Goal: Transaction & Acquisition: Obtain resource

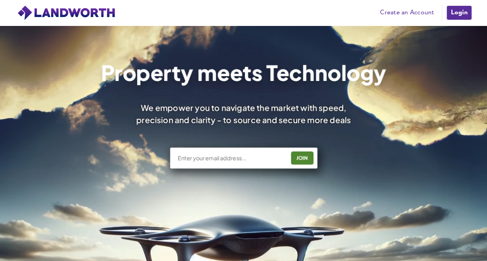
drag, startPoint x: 0, startPoint y: 0, endPoint x: 465, endPoint y: 12, distance: 465.5
click at [465, 12] on link "Login" at bounding box center [459, 13] width 26 height 16
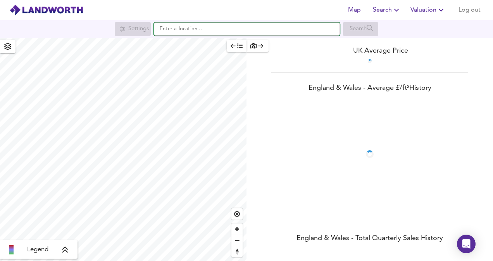
click at [273, 34] on input "text" at bounding box center [247, 28] width 186 height 13
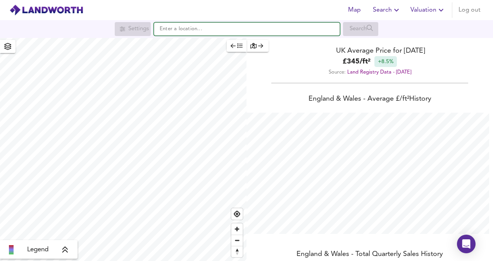
scroll to position [261, 493]
paste input "NR33 8DS"
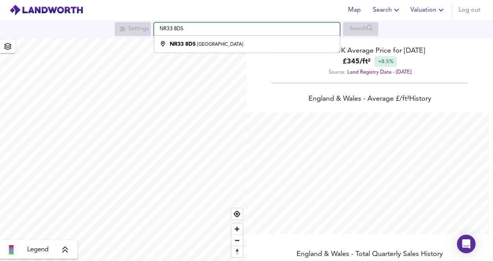
type input "Church Road, Gisleham, Lowestoft NR33 8DS"
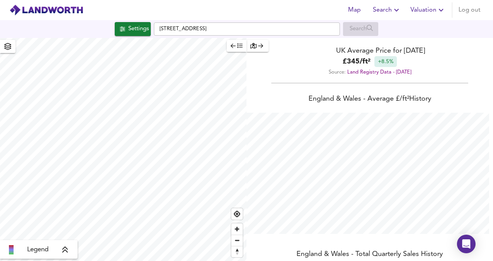
checkbox input "false"
checkbox input "true"
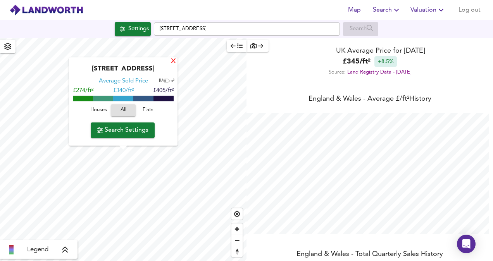
click at [177, 58] on div "X" at bounding box center [173, 61] width 7 height 7
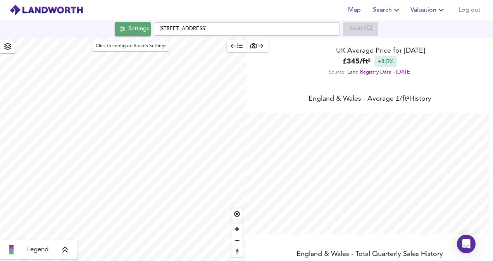
click at [129, 26] on div "Settings" at bounding box center [138, 29] width 21 height 10
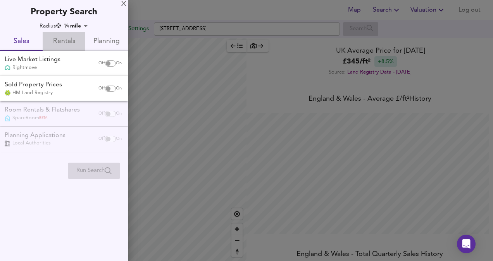
click at [75, 38] on span "Rentals" at bounding box center [63, 42] width 33 height 12
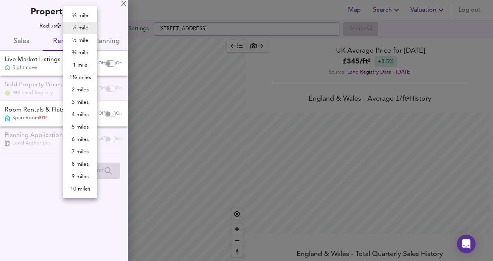
click at [82, 24] on body "Map Search Valuation Log out Settings Church Road, Gisleham, Lowestoft NR33 8DS…" at bounding box center [246, 130] width 493 height 261
click at [83, 66] on li "1 mile" at bounding box center [80, 65] width 34 height 12
type input "1609"
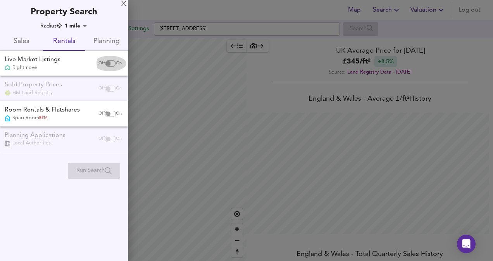
click at [112, 61] on input "checkbox" at bounding box center [108, 63] width 19 height 6
checkbox input "true"
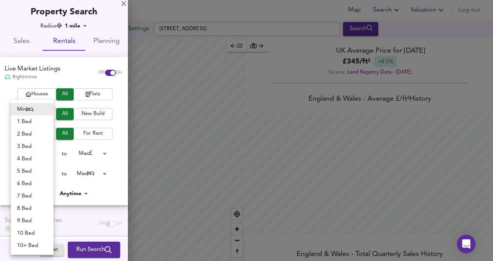
click at [50, 173] on body "Map Search Valuation Log out Settings Church Road, Gisleham, Lowestoft NR33 8DS…" at bounding box center [246, 130] width 493 height 261
click at [46, 144] on li "3 Bed" at bounding box center [32, 146] width 43 height 12
type input "3"
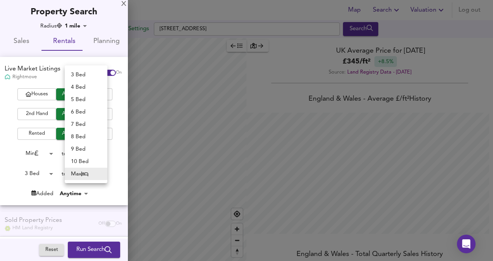
click at [87, 169] on body "Map Search Valuation Log out Settings Church Road, Gisleham, Lowestoft NR33 8DS…" at bounding box center [246, 130] width 493 height 261
click at [98, 73] on li "3 Bed" at bounding box center [86, 75] width 43 height 12
type input "3"
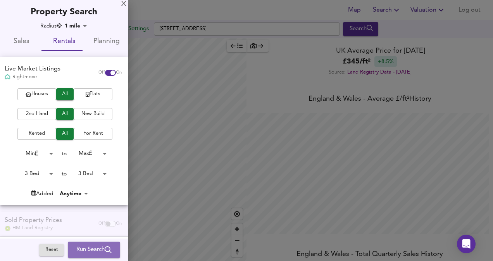
click at [94, 252] on span "Run Search" at bounding box center [93, 250] width 35 height 10
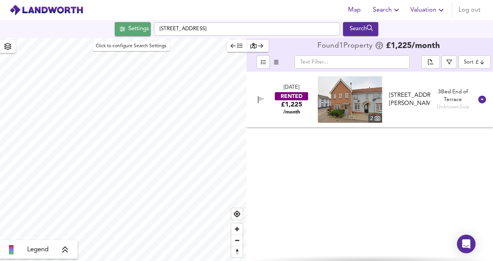
click at [133, 32] on div "Settings" at bounding box center [138, 29] width 21 height 10
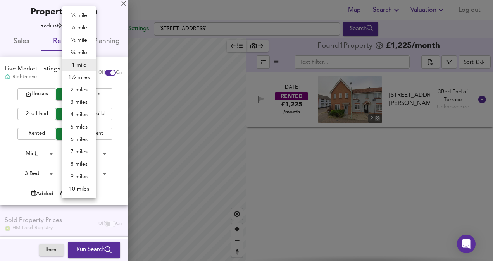
click at [74, 24] on body "Map Search Valuation Log out Settings Church Road, Gisleham, Lowestoft NR33 8DS…" at bounding box center [246, 130] width 493 height 261
click at [74, 102] on li "3 miles" at bounding box center [79, 102] width 34 height 12
type input "4827"
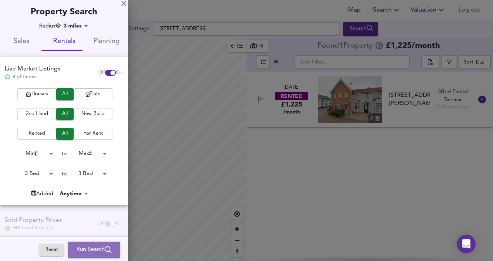
click at [100, 248] on span "Run Search" at bounding box center [93, 250] width 35 height 10
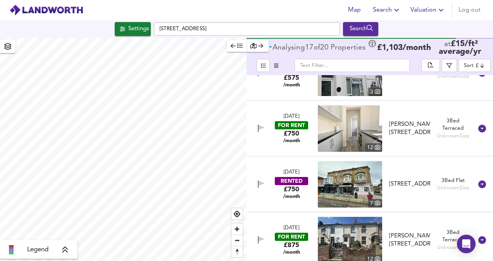
scroll to position [31, 0]
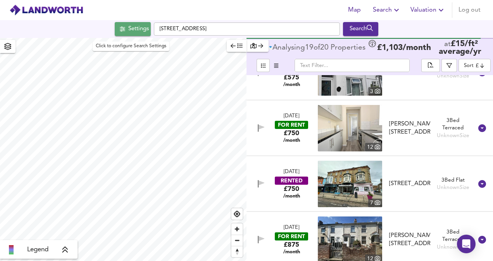
click at [134, 33] on div "Settings" at bounding box center [138, 29] width 21 height 10
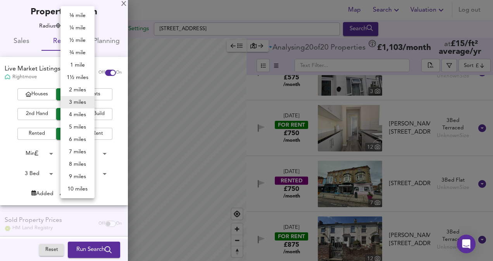
click at [77, 24] on body "Map Search Valuation Log out Settings Church Road, Gisleham, Lowestoft NR33 8DS…" at bounding box center [246, 130] width 493 height 261
click at [82, 75] on li "1½ miles" at bounding box center [77, 77] width 34 height 12
type input "2414"
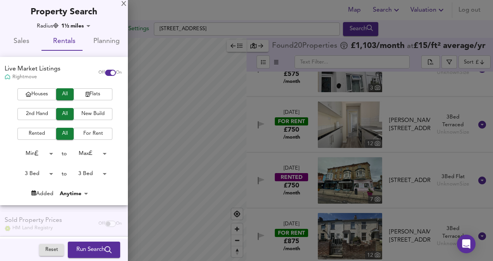
click at [79, 245] on span "Run Search" at bounding box center [93, 250] width 35 height 10
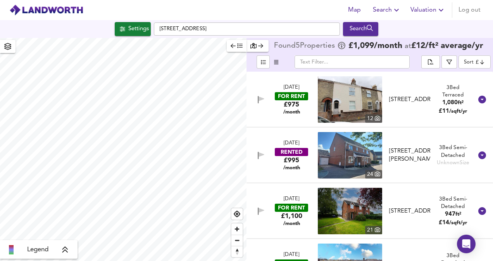
click at [106, 23] on div "Settings Church Road, Gisleham, Lowestoft NR33 8DS Search" at bounding box center [246, 29] width 493 height 14
drag, startPoint x: 109, startPoint y: 24, endPoint x: 123, endPoint y: 32, distance: 16.2
click at [123, 32] on div "Settings Church Road, Gisleham, Lowestoft NR33 8DS Search" at bounding box center [246, 29] width 493 height 14
click at [123, 32] on span "Settings" at bounding box center [133, 29] width 32 height 10
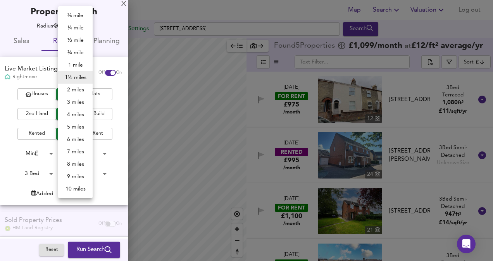
click at [70, 29] on body "Map Search Valuation Log out Settings Church Road, Gisleham, Lowestoft NR33 8DS…" at bounding box center [246, 130] width 493 height 261
click at [67, 89] on li "2 miles" at bounding box center [75, 90] width 35 height 12
type input "3218"
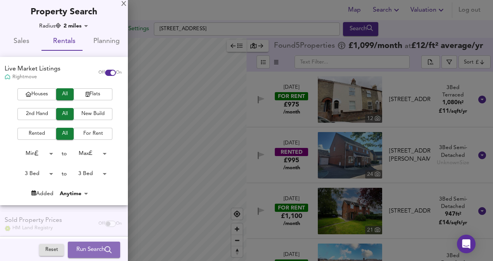
click at [105, 250] on icon "submit" at bounding box center [108, 250] width 7 height 7
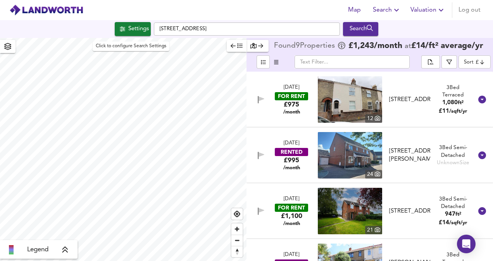
click at [128, 33] on div "Settings" at bounding box center [138, 29] width 21 height 10
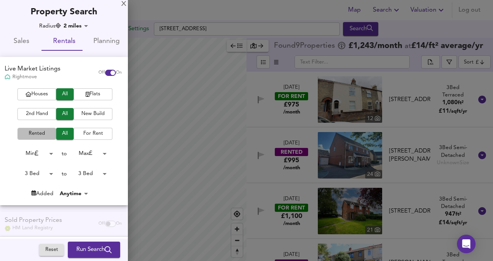
click at [36, 132] on span "Rented" at bounding box center [36, 134] width 31 height 9
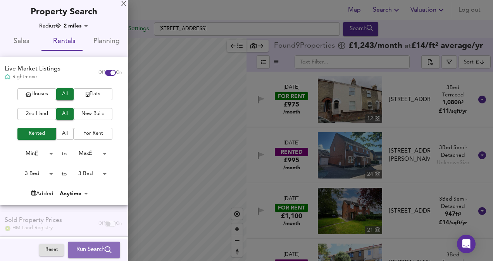
click at [105, 248] on icon "submit" at bounding box center [108, 250] width 7 height 7
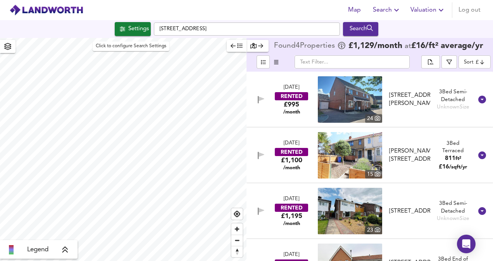
click at [128, 31] on div "Settings" at bounding box center [138, 29] width 21 height 10
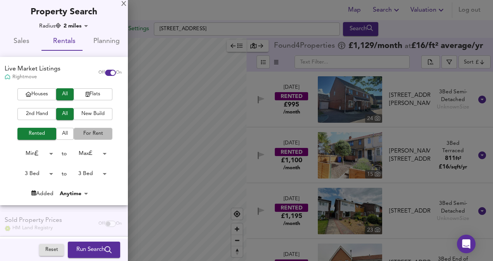
click at [87, 137] on span "For Rent" at bounding box center [93, 134] width 31 height 9
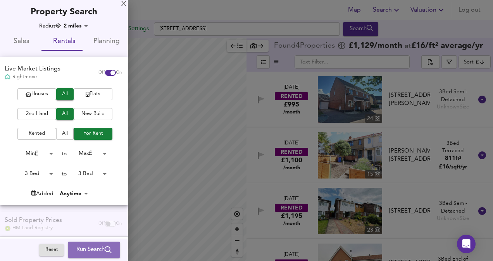
click at [87, 246] on span "Run Search" at bounding box center [93, 250] width 35 height 10
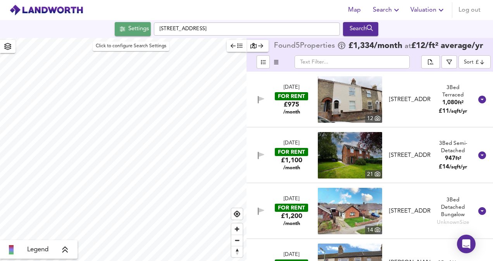
click at [128, 26] on div "Settings" at bounding box center [138, 29] width 21 height 10
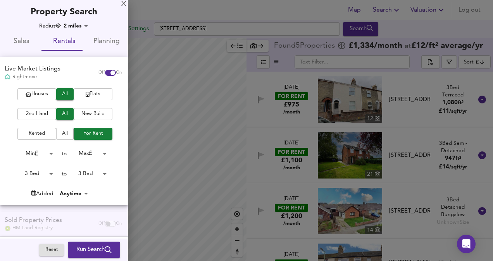
click at [81, 28] on body "Map Search Valuation Log out Settings Church Road, Gisleham, Lowestoft NR33 8DS…" at bounding box center [246, 130] width 493 height 261
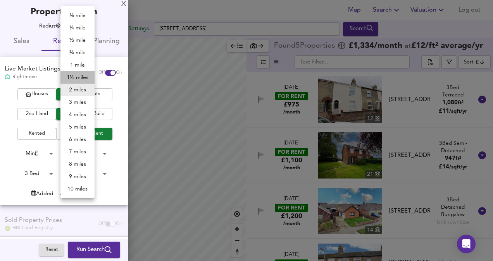
click at [84, 77] on li "1½ miles" at bounding box center [77, 77] width 34 height 12
type input "2414"
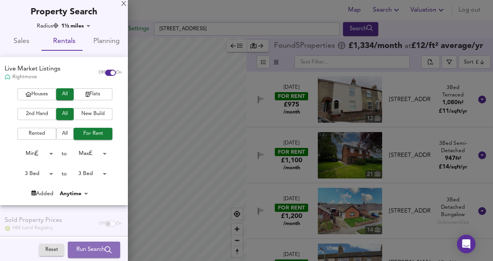
click at [90, 248] on span "Run Search" at bounding box center [93, 250] width 35 height 10
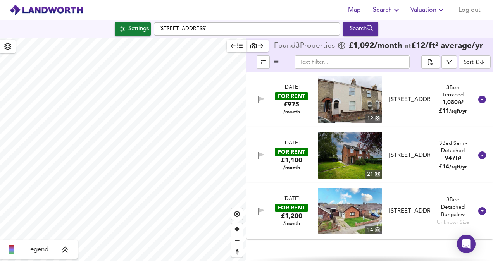
click at [152, 21] on div "Settings Church Road, Gisleham, Lowestoft NR33 8DS Search" at bounding box center [246, 29] width 493 height 18
click at [138, 22] on button "Settings" at bounding box center [133, 29] width 36 height 14
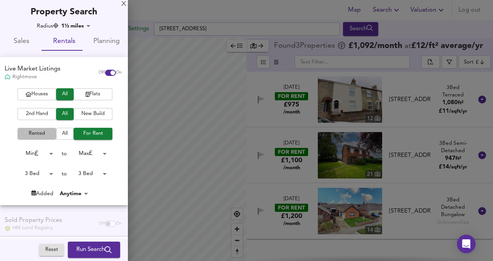
click at [40, 134] on span "Rented" at bounding box center [36, 134] width 31 height 9
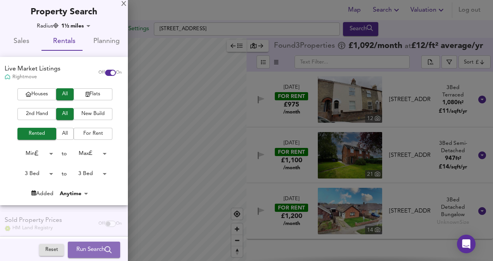
click at [93, 249] on span "Run Search" at bounding box center [93, 250] width 35 height 10
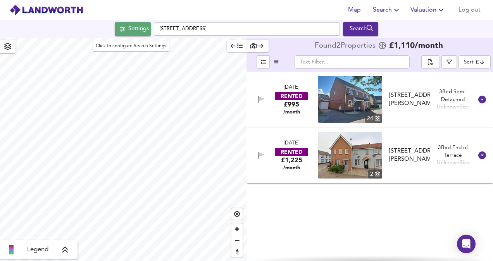
click at [129, 26] on div "Settings" at bounding box center [138, 29] width 21 height 10
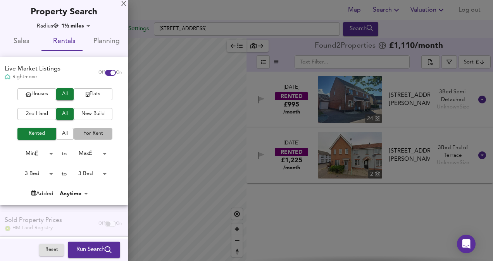
click at [95, 135] on span "For Rent" at bounding box center [93, 134] width 31 height 9
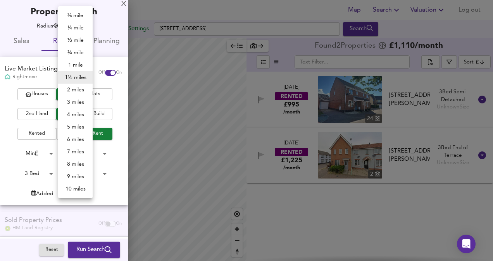
click at [82, 28] on body "Map Search Valuation Log out Settings Church Road, Gisleham, Lowestoft NR33 8DS…" at bounding box center [246, 130] width 493 height 261
click at [78, 105] on li "3 miles" at bounding box center [75, 102] width 35 height 12
type input "4827"
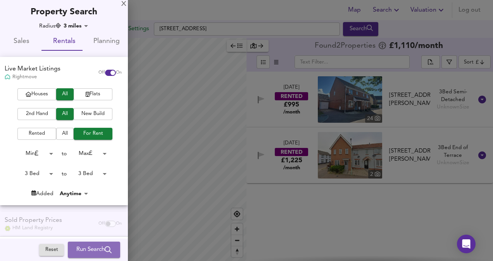
click at [102, 254] on span "Run Search" at bounding box center [93, 250] width 35 height 10
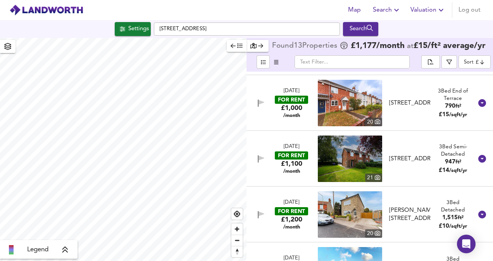
scroll to position [332, 0]
click at [374, 210] on img at bounding box center [350, 214] width 64 height 47
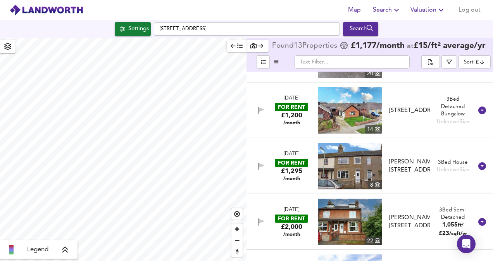
scroll to position [536, 0]
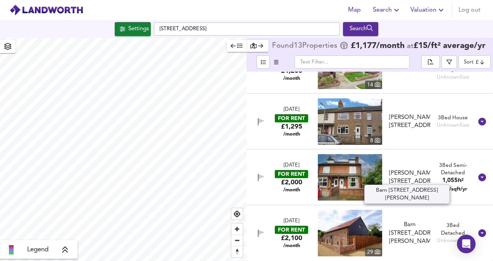
click at [399, 223] on div "Barn 6 Rookery Park, Beccles Road, Carlton Colville, Lowestoft, Suffolk, NR33 8…" at bounding box center [409, 233] width 41 height 25
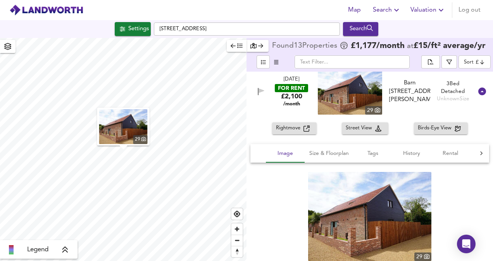
scroll to position [688, 0]
click at [297, 124] on span "Rightmove" at bounding box center [290, 128] width 28 height 9
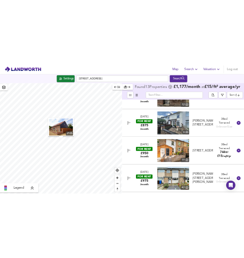
scroll to position [93, 0]
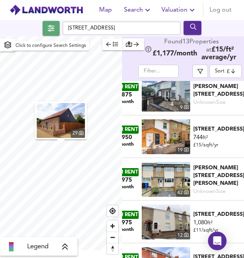
click at [48, 25] on icon "button" at bounding box center [51, 28] width 7 height 7
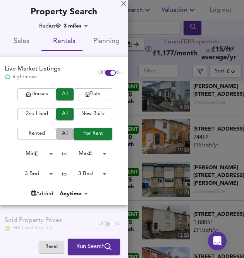
click at [64, 137] on span "All" at bounding box center [65, 134] width 10 height 9
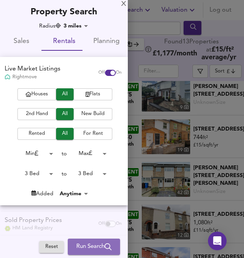
click at [86, 245] on span "Run Search" at bounding box center [93, 247] width 35 height 10
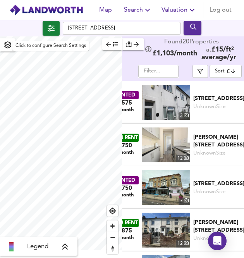
click at [53, 35] on button "button" at bounding box center [51, 28] width 17 height 15
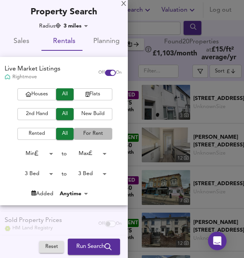
click at [93, 130] on span "For Rent" at bounding box center [93, 134] width 31 height 9
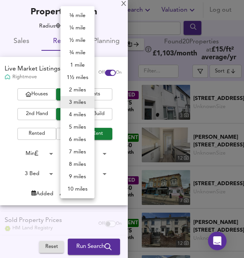
click at [77, 23] on body "Map Search Valuation Log out Church Road, Gisleham, Lowestoft NR33 8DS Legend F…" at bounding box center [122, 129] width 244 height 258
click at [79, 85] on li "2 miles" at bounding box center [77, 90] width 34 height 12
type input "3218"
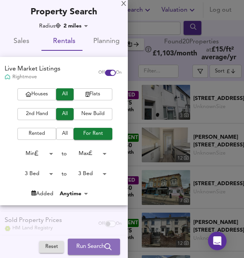
click at [102, 243] on span "Run Search" at bounding box center [93, 247] width 35 height 10
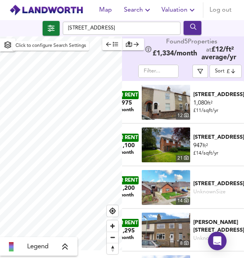
click at [57, 25] on span "button" at bounding box center [51, 28] width 13 height 11
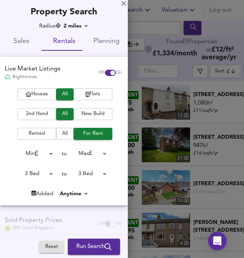
drag, startPoint x: 67, startPoint y: 20, endPoint x: 71, endPoint y: 24, distance: 5.6
click at [71, 24] on div "X Property Search Radius 2 miles 3218 Sales Rentals Planning Live Market Listin…" at bounding box center [64, 159] width 128 height 318
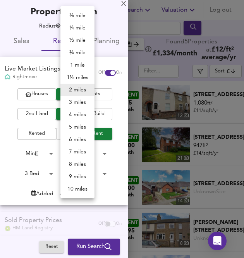
click at [71, 24] on body "Map Search Valuation Log out Church Road, Gisleham, Lowestoft NR33 8DS Legend F…" at bounding box center [122, 129] width 244 height 258
click at [79, 67] on li "1 mile" at bounding box center [77, 65] width 34 height 12
type input "1609"
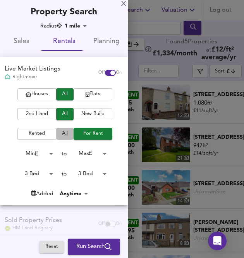
click at [66, 133] on span "All" at bounding box center [65, 134] width 10 height 9
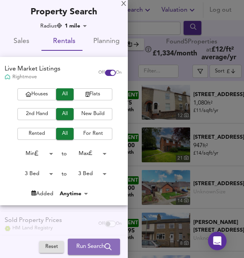
click at [98, 248] on span "Run Search" at bounding box center [93, 247] width 35 height 10
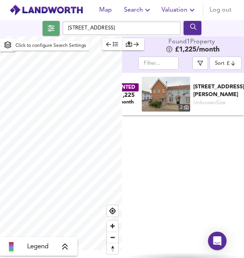
click at [53, 27] on icon "button" at bounding box center [51, 28] width 7 height 7
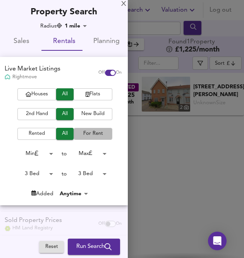
click at [92, 139] on button "For Rent" at bounding box center [93, 134] width 39 height 12
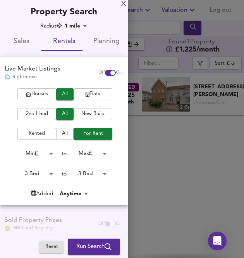
click at [81, 21] on div "X Property Search Radius 1 mile 1609 Sales Rentals Planning Live Market Listing…" at bounding box center [64, 159] width 128 height 318
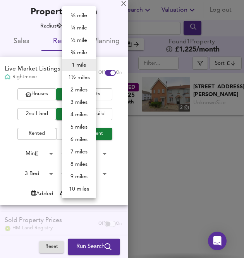
click at [78, 25] on body "Map Search Valuation Log out Church Road, Gisleham, Lowestoft NR33 8DS Legend F…" at bounding box center [122, 129] width 244 height 258
click at [84, 76] on li "1½ miles" at bounding box center [79, 77] width 34 height 12
type input "2414"
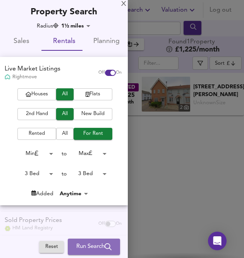
click at [97, 249] on span "Run Search" at bounding box center [93, 247] width 35 height 10
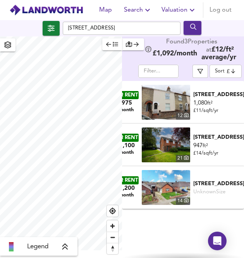
click at [29, 19] on div "Map Search Valuation Log out" at bounding box center [122, 9] width 244 height 19
click at [48, 27] on icon "button" at bounding box center [51, 28] width 7 height 7
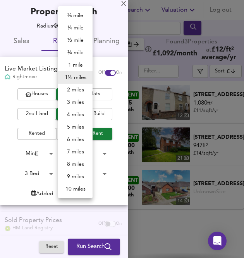
click at [60, 29] on body "Map Search Valuation Log out Church Road, Gisleham, Lowestoft NR33 8DS Legend F…" at bounding box center [122, 129] width 244 height 258
click at [68, 93] on li "2 miles" at bounding box center [75, 90] width 35 height 12
type input "3218"
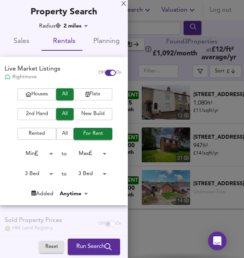
click at [88, 247] on span "Run Search" at bounding box center [93, 247] width 35 height 10
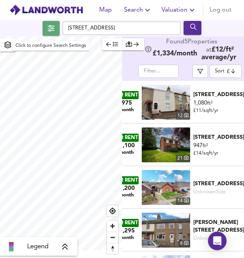
click at [57, 29] on span "button" at bounding box center [51, 28] width 13 height 11
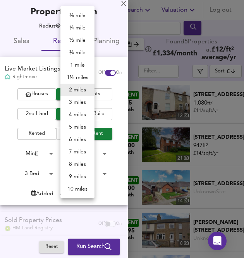
click at [64, 23] on body "Map Search Valuation Log out Church Road, Gisleham, Lowestoft NR33 8DS Legend F…" at bounding box center [122, 129] width 244 height 258
click at [73, 76] on li "1½ miles" at bounding box center [77, 77] width 34 height 12
type input "2414"
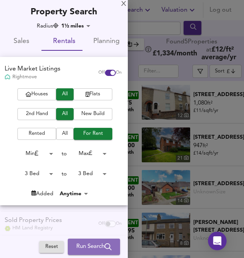
click at [95, 253] on button "Run Search" at bounding box center [94, 247] width 52 height 16
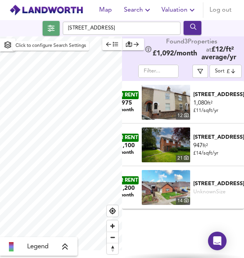
click at [53, 26] on icon "button" at bounding box center [51, 28] width 7 height 6
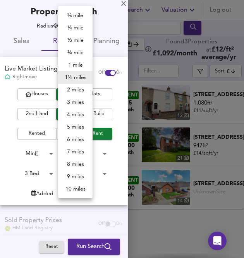
click at [73, 25] on body "Map Search Valuation Log out Church Road, Gisleham, Lowestoft NR33 8DS Legend F…" at bounding box center [122, 129] width 244 height 258
click at [76, 92] on li "2 miles" at bounding box center [75, 90] width 35 height 12
type input "3218"
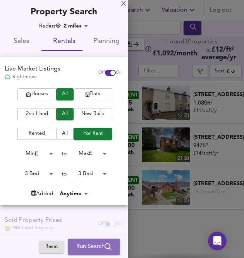
click at [104, 242] on span "Run Search" at bounding box center [93, 247] width 35 height 10
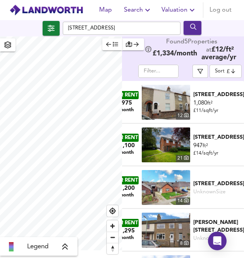
scroll to position [35, 0]
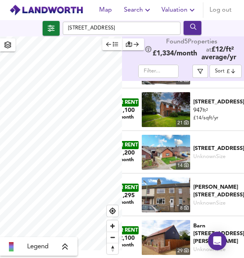
click at [135, 133] on div "FOR RENT £1,200 /month 14 Lansdowne Road, Pakefield, NR33 7ES Unknown Size Lans…" at bounding box center [178, 152] width 133 height 43
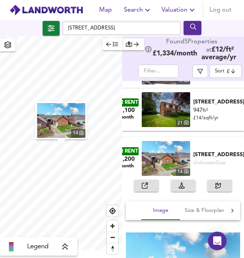
click at [134, 144] on div "FOR RENT £1,200 /month 14 Lansdowne Road, Pakefield, NR33 7ES Unknown Size Lans…" at bounding box center [178, 158] width 133 height 43
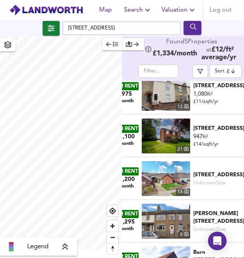
scroll to position [0, 0]
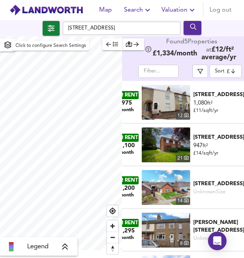
click at [50, 28] on icon "button" at bounding box center [51, 28] width 7 height 7
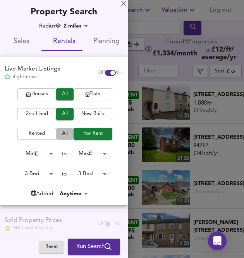
click at [64, 128] on button "All" at bounding box center [64, 134] width 17 height 12
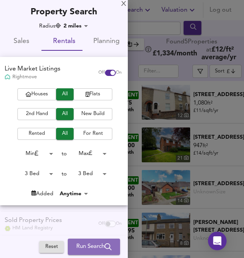
click at [95, 244] on span "Run Search" at bounding box center [93, 247] width 35 height 10
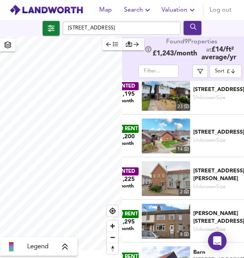
scroll to position [206, 0]
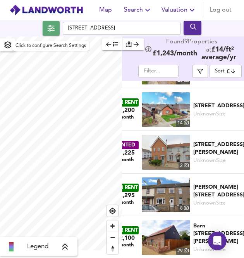
click at [43, 29] on button "button" at bounding box center [51, 28] width 17 height 15
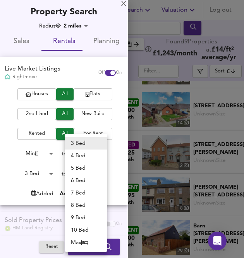
click at [89, 175] on body "Map Search Valuation Log out Church Road, Gisleham, Lowestoft NR33 8DS Legend F…" at bounding box center [122, 129] width 244 height 258
click at [81, 151] on li "4 Bed" at bounding box center [86, 156] width 43 height 12
type input "4"
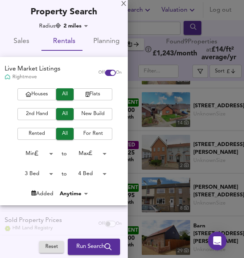
click at [45, 173] on body "Map Search Valuation Log out Church Road, Gisleham, Lowestoft NR33 8DS Legend F…" at bounding box center [122, 129] width 244 height 258
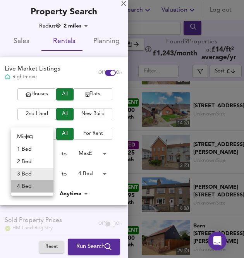
click at [38, 189] on li "4 Bed" at bounding box center [32, 186] width 43 height 12
type input "4"
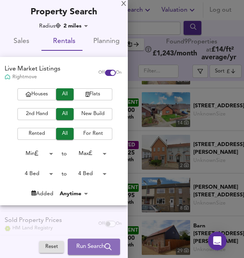
click at [98, 241] on button "Run Search" at bounding box center [94, 247] width 52 height 16
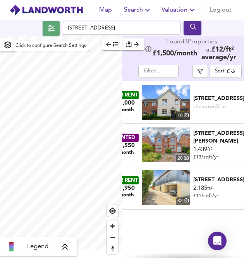
click at [52, 27] on icon "button" at bounding box center [51, 28] width 7 height 7
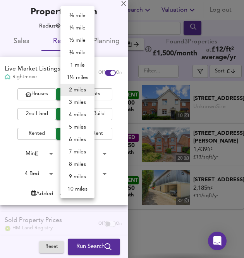
click at [72, 25] on body "Map Search Valuation Log out Church Road, Gisleham, Lowestoft NR33 8DS Legend F…" at bounding box center [122, 129] width 244 height 258
click at [79, 111] on li "4 miles" at bounding box center [77, 115] width 34 height 12
type input "6436"
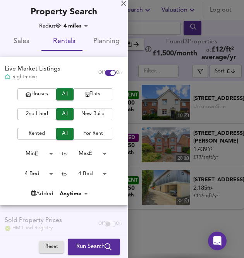
drag, startPoint x: 102, startPoint y: 235, endPoint x: 106, endPoint y: 241, distance: 7.9
click at [106, 241] on div "Radius 4 miles 6436 Sales Rentals Planning Live Market Listings Rightmove Off O…" at bounding box center [64, 169] width 128 height 295
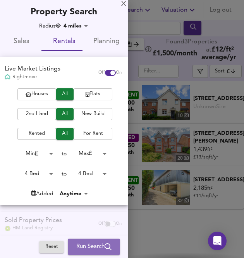
click at [106, 241] on button "Run Search" at bounding box center [94, 247] width 52 height 16
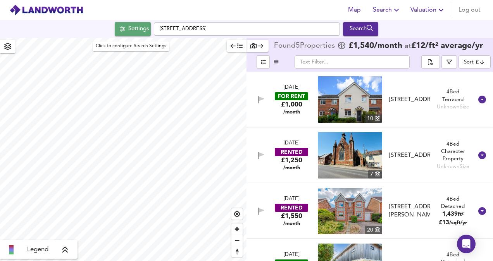
click at [140, 22] on button "Settings" at bounding box center [133, 29] width 36 height 14
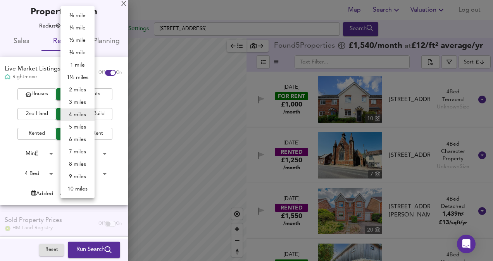
click at [78, 29] on body "Map Search Valuation Log out Settings Church Road, Gisleham, Lowestoft NR33 8DS…" at bounding box center [246, 130] width 493 height 261
click at [76, 107] on li "3 miles" at bounding box center [77, 102] width 34 height 12
type input "4827"
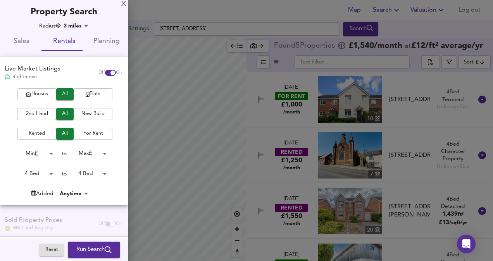
click at [103, 246] on span "Run Search" at bounding box center [93, 250] width 35 height 10
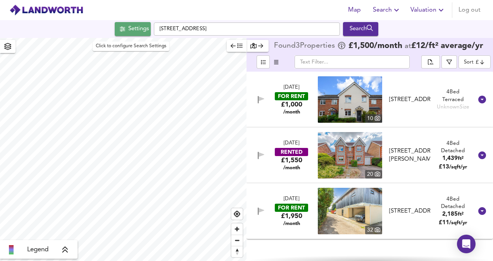
click at [123, 29] on span "Settings" at bounding box center [133, 29] width 32 height 10
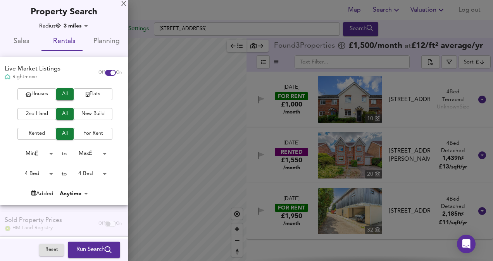
drag, startPoint x: 123, startPoint y: 29, endPoint x: 88, endPoint y: 85, distance: 65.4
click at [88, 85] on div "Radius 3 miles 4827 Sales Rentals Planning Live Market Listings Rightmove Off O…" at bounding box center [64, 169] width 128 height 295
click at [45, 88] on button "Houses" at bounding box center [36, 94] width 39 height 12
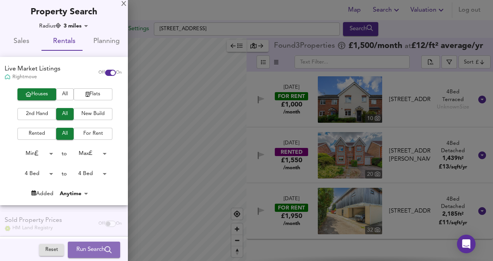
click at [86, 247] on span "Run Search" at bounding box center [93, 250] width 35 height 10
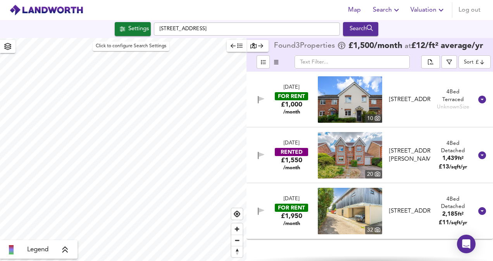
click at [131, 29] on div "Settings" at bounding box center [138, 29] width 21 height 10
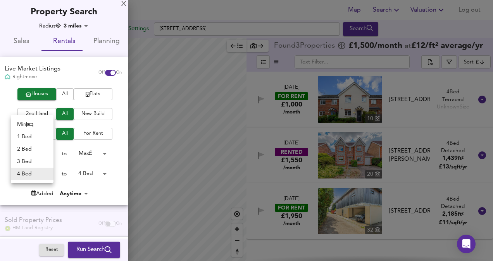
click at [40, 177] on body "Map Search Valuation Log out Settings Church Road, Gisleham, Lowestoft NR33 8DS…" at bounding box center [246, 130] width 493 height 261
click at [33, 161] on li "3 Bed" at bounding box center [32, 162] width 43 height 12
type input "3"
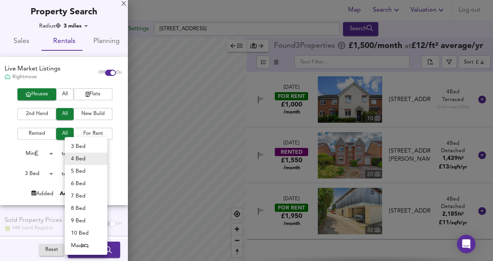
click at [73, 173] on body "Map Search Valuation Log out Settings Church Road, Gisleham, Lowestoft NR33 8DS…" at bounding box center [246, 130] width 493 height 261
click at [73, 140] on ul "3 Bed 4 Bed 5 Bed 6 Bed 7 Bed 8 Bed 9 Bed 10 Bed Max" at bounding box center [86, 196] width 43 height 118
click at [78, 150] on li "3 Bed" at bounding box center [86, 146] width 43 height 12
type input "3"
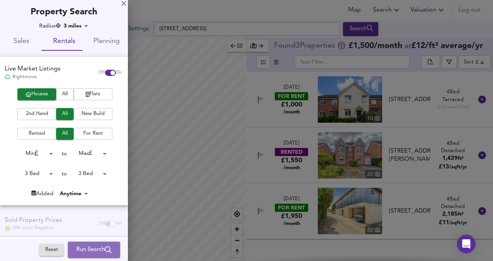
click at [85, 256] on button "Run Search" at bounding box center [94, 250] width 52 height 16
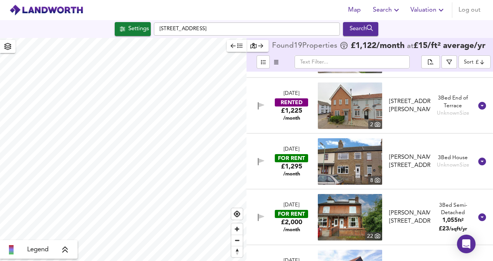
scroll to position [871, 0]
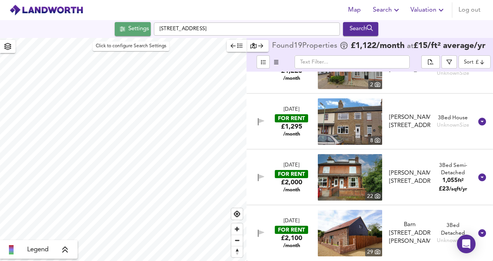
click at [148, 35] on button "Settings" at bounding box center [133, 29] width 36 height 14
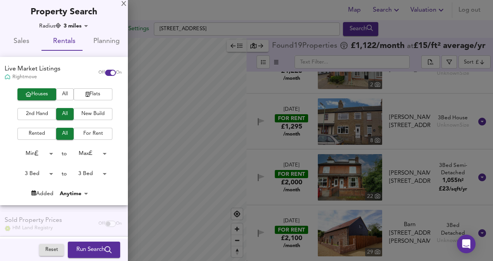
click at [71, 29] on body "Map Search Valuation Log out Settings Church Road, Gisleham, Lowestoft NR33 8DS…" at bounding box center [246, 130] width 493 height 261
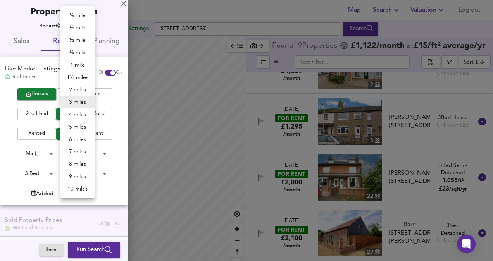
click at [110, 38] on div at bounding box center [246, 130] width 493 height 261
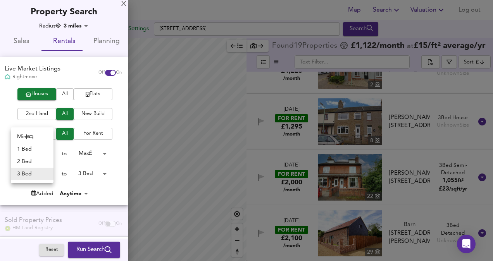
click at [47, 169] on body "Map Search Valuation Log out Settings Church Road, Gisleham, Lowestoft NR33 8DS…" at bounding box center [246, 130] width 493 height 261
click at [103, 169] on div at bounding box center [246, 130] width 493 height 261
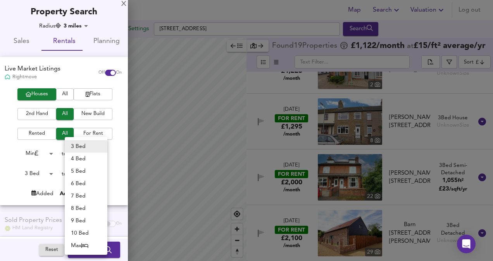
click at [100, 171] on body "Map Search Valuation Log out Settings Church Road, Gisleham, Lowestoft NR33 8DS…" at bounding box center [246, 130] width 493 height 261
click at [97, 161] on li "4 Bed" at bounding box center [86, 159] width 43 height 12
type input "4"
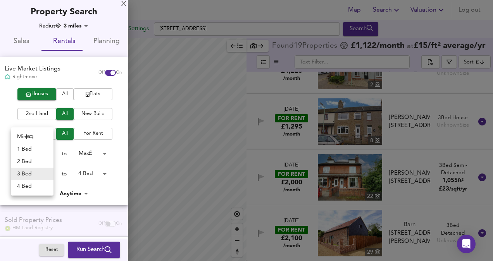
click at [42, 175] on body "Map Search Valuation Log out Settings Church Road, Gisleham, Lowestoft NR33 8DS…" at bounding box center [246, 130] width 493 height 261
click at [36, 192] on li "4 Bed" at bounding box center [32, 186] width 43 height 12
type input "4"
click at [92, 245] on span "Run Search" at bounding box center [93, 250] width 35 height 10
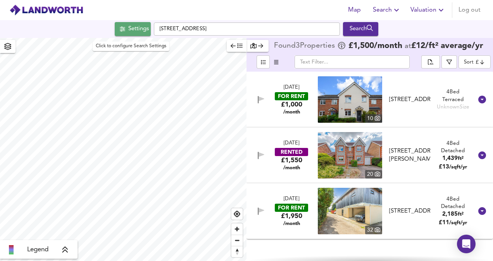
click at [131, 25] on div "Settings" at bounding box center [138, 29] width 21 height 10
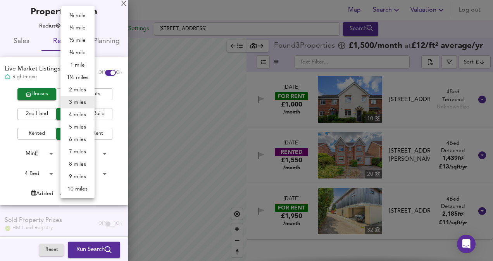
click at [76, 25] on body "Map Search Valuation Log out Settings Church Road, Gisleham, Lowestoft NR33 8DS…" at bounding box center [246, 130] width 493 height 261
click at [84, 146] on li "7 miles" at bounding box center [77, 152] width 34 height 12
type input "11263"
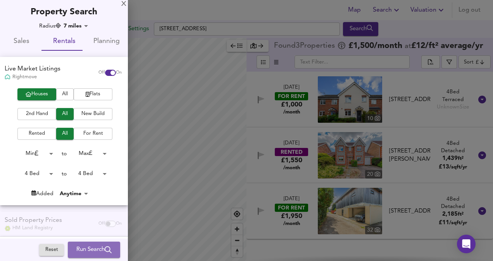
click at [89, 245] on span "Run Search" at bounding box center [93, 250] width 35 height 10
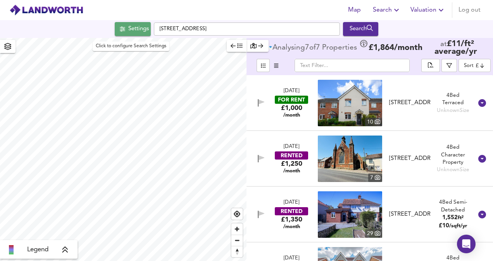
click at [130, 23] on button "Settings" at bounding box center [133, 29] width 36 height 14
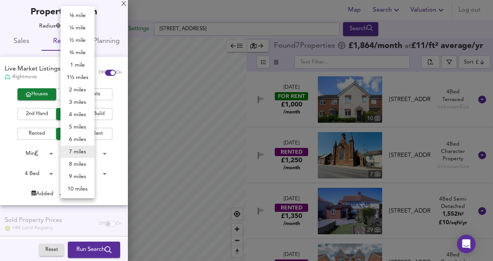
click at [71, 24] on body "Map Search Valuation Log out Settings Church Road, Gisleham, Lowestoft NR33 8DS…" at bounding box center [246, 130] width 493 height 261
click at [77, 124] on li "5 miles" at bounding box center [77, 127] width 34 height 12
type input "8045"
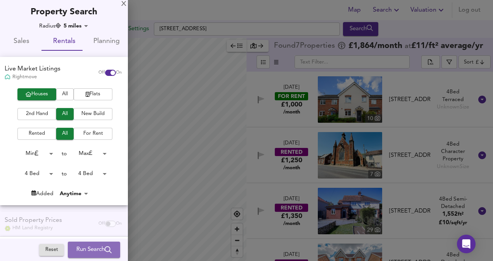
click at [88, 247] on span "Run Search" at bounding box center [93, 250] width 35 height 10
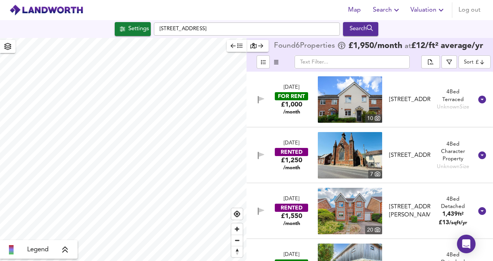
scroll to position [145, 0]
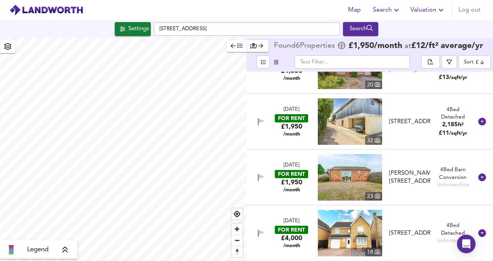
click at [408, 171] on div "Marsh Lane, North Cove, Beccles, NR34 7QR" at bounding box center [409, 177] width 41 height 17
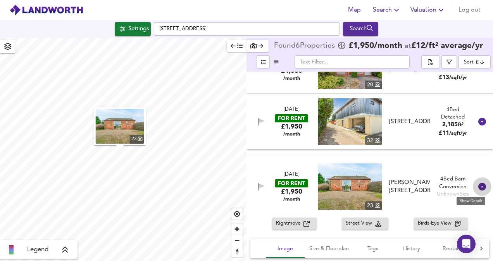
click at [482, 185] on icon at bounding box center [483, 187] width 8 height 8
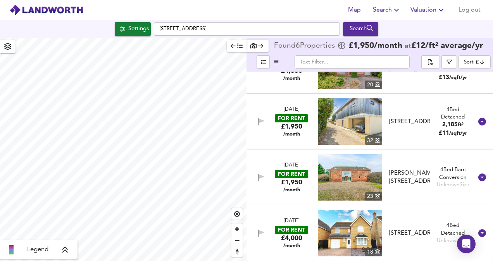
click at [430, 183] on div "9 Jul 2025 FOR RENT £1,950 /month 23 Marsh Lane, North Cove, Beccles, NR34 7QR …" at bounding box center [360, 177] width 225 height 47
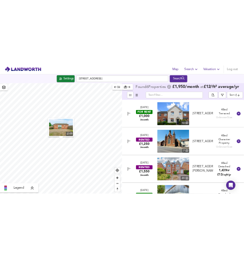
scroll to position [69, 0]
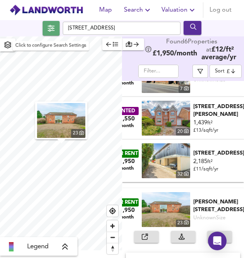
click at [50, 32] on span "button" at bounding box center [51, 28] width 13 height 11
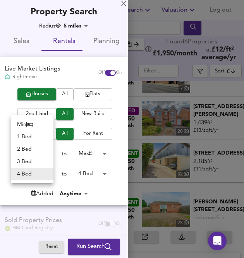
click at [50, 175] on body "Map Search Valuation Log out Church Road, Gisleham, Lowestoft NR33 8DS 23 Legen…" at bounding box center [122, 129] width 244 height 258
click at [35, 135] on li "1 Bed" at bounding box center [32, 137] width 43 height 12
type input "1"
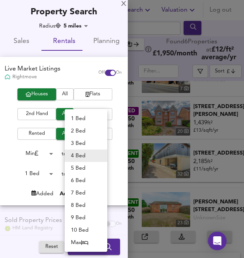
click at [97, 170] on body "Map Search Valuation Log out Church Road, Gisleham, Lowestoft NR33 8DS 23 Legen…" at bounding box center [122, 129] width 244 height 258
click at [88, 116] on li "1 Bed" at bounding box center [86, 118] width 43 height 12
type input "1"
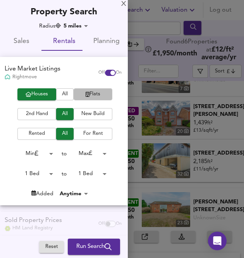
click at [89, 91] on span "Flats" at bounding box center [93, 94] width 31 height 9
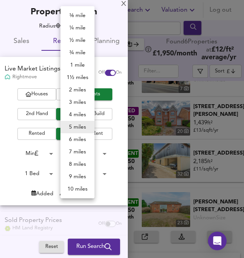
click at [78, 27] on body "Map Search Valuation Log out Church Road, Gisleham, Lowestoft NR33 8DS 23 Legen…" at bounding box center [122, 129] width 244 height 258
click at [79, 61] on li "1 mile" at bounding box center [77, 65] width 34 height 12
type input "1609"
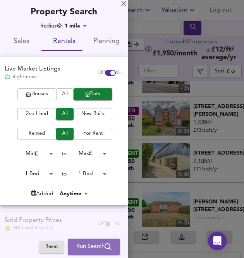
click at [93, 247] on span "Run Search" at bounding box center [93, 247] width 35 height 10
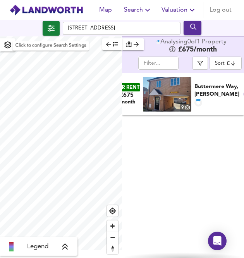
click at [45, 31] on span "button" at bounding box center [51, 28] width 13 height 11
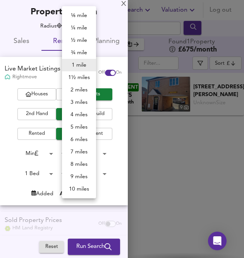
click at [74, 24] on body "Map Search Valuation Log out Church Road, Gisleham, Lowestoft NR33 8DS Legend F…" at bounding box center [122, 129] width 244 height 258
click at [78, 99] on li "3 miles" at bounding box center [79, 102] width 34 height 12
type input "4827"
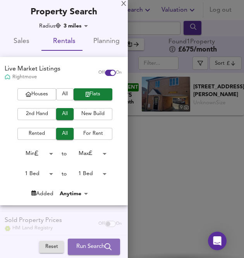
click at [81, 247] on span "Run Search" at bounding box center [93, 247] width 35 height 10
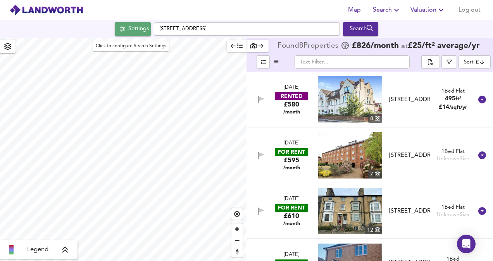
click at [120, 24] on button "Settings" at bounding box center [133, 29] width 36 height 14
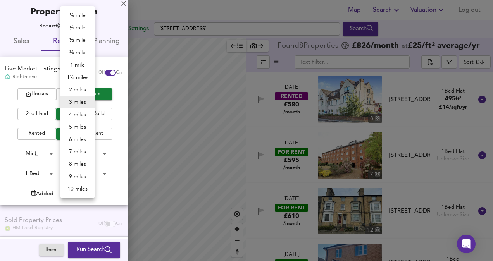
click at [74, 26] on body "Map Search Valuation Log out Settings Church Road, Gisleham, Lowestoft NR33 8DS…" at bounding box center [246, 130] width 493 height 261
click at [83, 93] on li "2 miles" at bounding box center [77, 90] width 34 height 12
type input "3218"
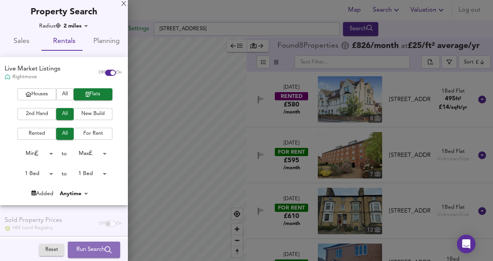
click at [83, 254] on span "Run Search" at bounding box center [93, 250] width 35 height 10
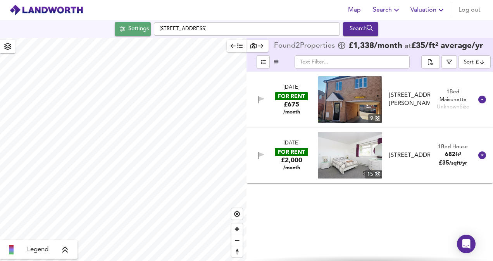
drag, startPoint x: 328, startPoint y: 220, endPoint x: 122, endPoint y: 26, distance: 283.9
click at [122, 26] on span "Settings" at bounding box center [133, 29] width 32 height 10
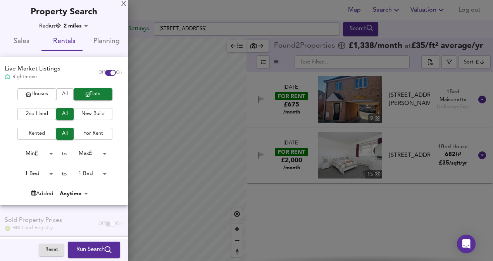
click at [80, 28] on body "Map Search Valuation Log out Settings Church Road, Gisleham, Lowestoft NR33 8DS…" at bounding box center [246, 130] width 493 height 261
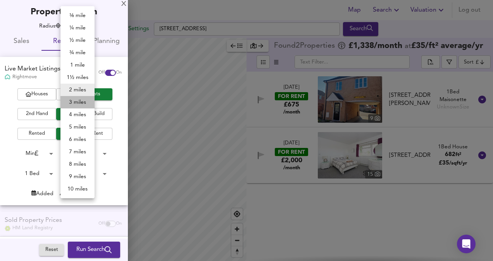
click at [81, 98] on li "3 miles" at bounding box center [77, 102] width 34 height 12
type input "4827"
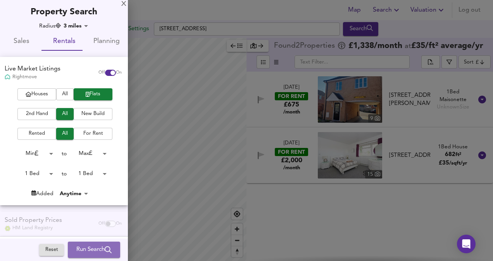
click at [88, 249] on span "Run Search" at bounding box center [93, 250] width 35 height 10
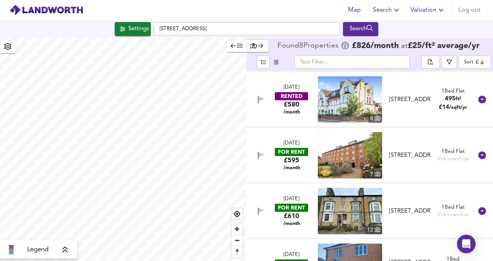
click at [439, 113] on div "2 Jul 2025 RENTED £580 /month 8 Kensington Road, Lowestoft, NR33 0HY Kensington…" at bounding box center [360, 99] width 225 height 47
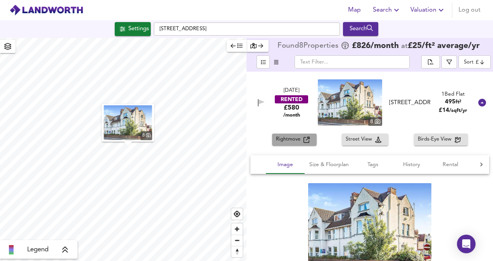
click at [304, 142] on icon "button" at bounding box center [307, 140] width 6 height 6
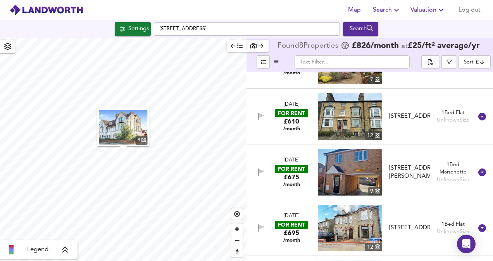
scroll to position [420, 0]
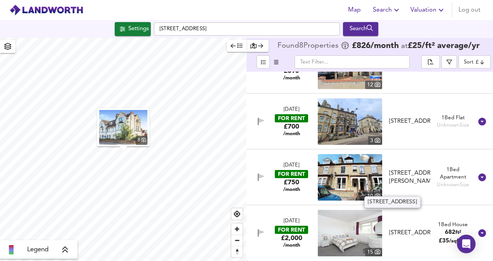
click at [403, 236] on div "Bittern Green, Oulton Broad, NR33 8PH" at bounding box center [409, 233] width 41 height 8
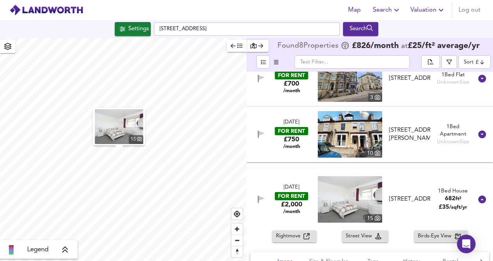
scroll to position [463, 0]
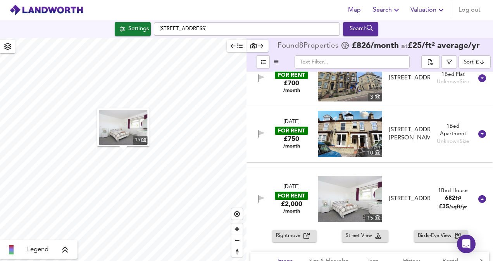
click at [296, 236] on span "Rightmove" at bounding box center [290, 236] width 28 height 9
click at [130, 33] on div "Settings" at bounding box center [138, 29] width 21 height 10
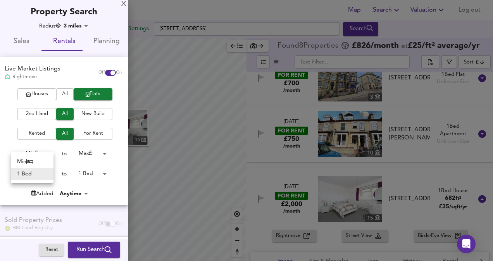
click at [44, 173] on body "Map Search Valuation Log out Settings Church Road, Gisleham, Lowestoft NR33 8DS…" at bounding box center [246, 130] width 493 height 261
drag, startPoint x: 85, startPoint y: 178, endPoint x: 84, endPoint y: 172, distance: 5.6
click at [84, 172] on div at bounding box center [246, 130] width 493 height 261
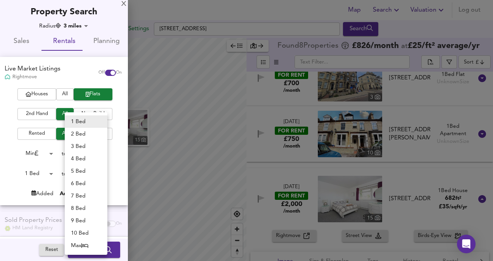
click at [84, 172] on body "Map Search Valuation Log out Settings Church Road, Gisleham, Lowestoft NR33 8DS…" at bounding box center [246, 130] width 493 height 261
click at [85, 135] on li "2 Bed" at bounding box center [86, 134] width 43 height 12
type input "2"
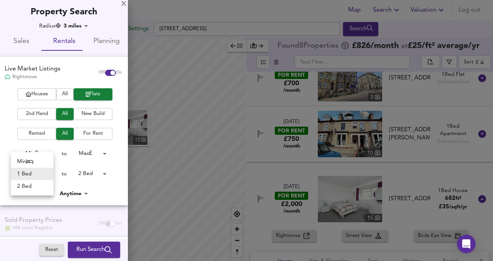
click at [37, 176] on body "Map Search Valuation Log out Settings Church Road, Gisleham, Lowestoft NR33 8DS…" at bounding box center [246, 130] width 493 height 261
click at [34, 186] on li "2 Bed" at bounding box center [32, 186] width 43 height 12
type input "2"
click at [86, 250] on span "Run Search" at bounding box center [93, 250] width 35 height 10
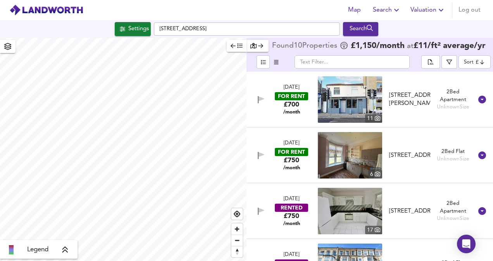
click at [309, 109] on div "10 Jul 2025 FOR RENT £700 /month" at bounding box center [291, 99] width 45 height 31
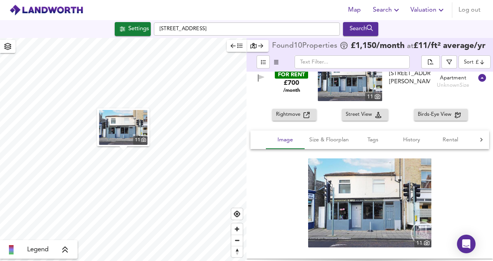
scroll to position [26, 0]
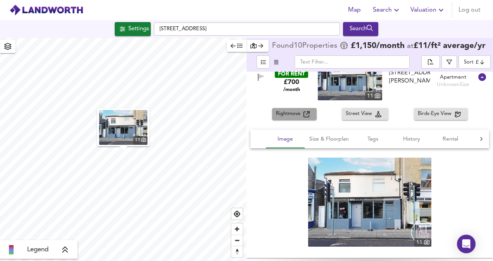
click at [298, 112] on span "Rightmove" at bounding box center [290, 114] width 28 height 9
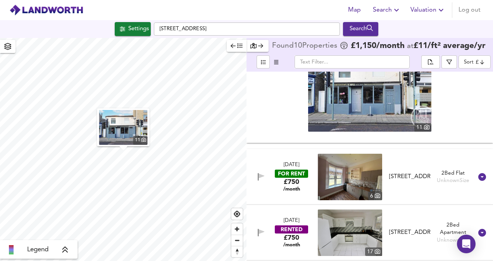
scroll to position [141, 0]
click at [287, 190] on span "/month" at bounding box center [291, 189] width 17 height 6
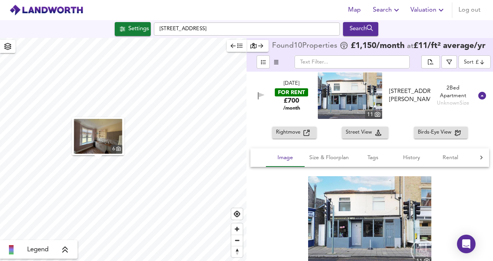
scroll to position [6, 0]
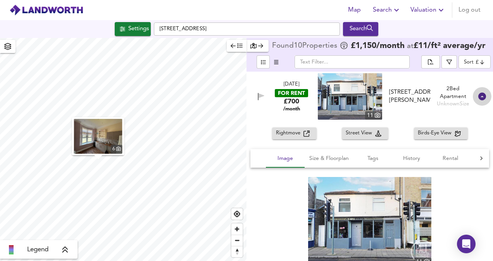
click at [480, 91] on div at bounding box center [482, 96] width 19 height 19
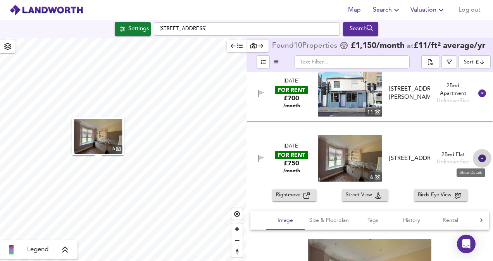
click at [479, 159] on icon at bounding box center [483, 159] width 8 height 8
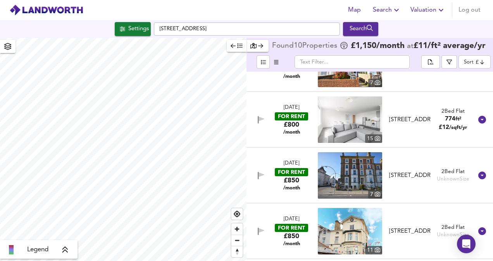
scroll to position [204, 0]
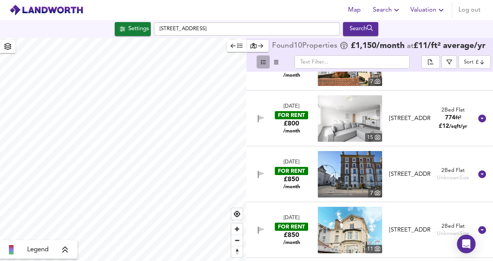
click at [264, 66] on button "button" at bounding box center [263, 61] width 13 height 13
click at [117, 30] on span "Settings" at bounding box center [133, 29] width 32 height 10
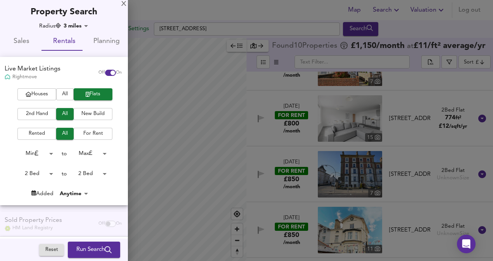
click at [390, 10] on div at bounding box center [246, 130] width 493 height 261
